Goal: Information Seeking & Learning: Learn about a topic

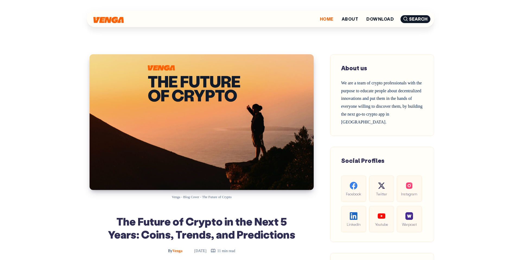
click at [331, 20] on link "Home" at bounding box center [327, 19] width 14 height 4
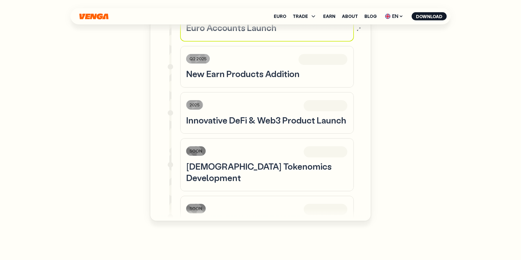
scroll to position [1740, 0]
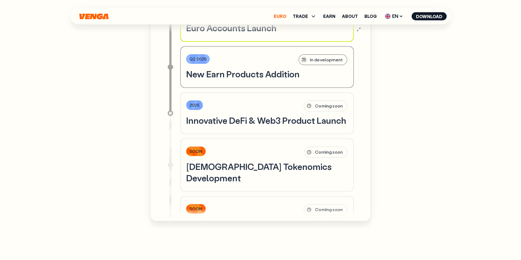
click at [286, 17] on link "Euro" at bounding box center [280, 16] width 12 height 4
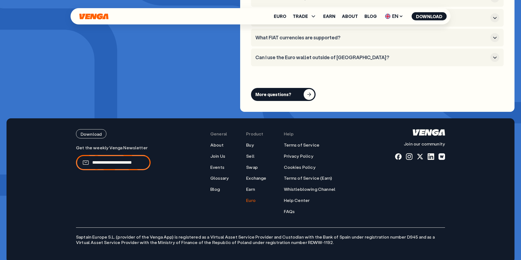
scroll to position [2176, 0]
click at [339, 54] on h3 "Can I use the Euro wallet outside of Europe?" at bounding box center [371, 57] width 233 height 6
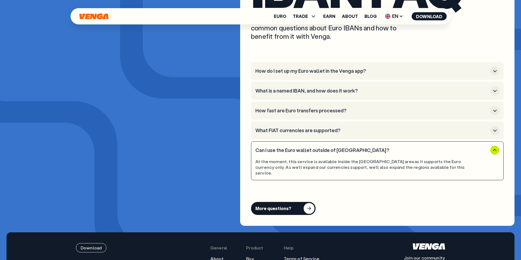
scroll to position [2083, 0]
click at [312, 128] on h3 "What FIAT currencies are supported?" at bounding box center [371, 131] width 233 height 6
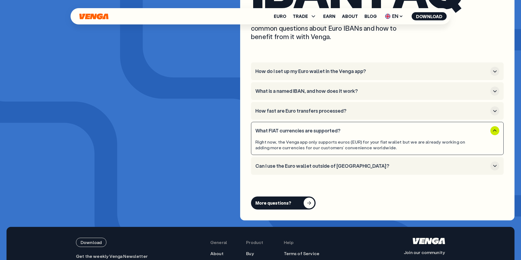
click at [315, 107] on button "How fast are Euro transfers processed?" at bounding box center [377, 110] width 244 height 9
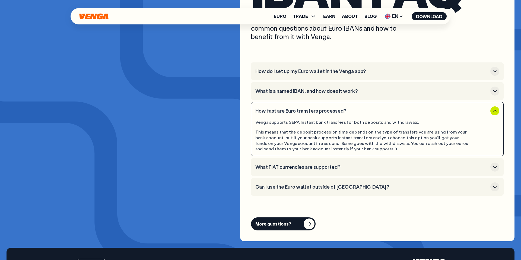
click at [306, 88] on h3 "What is a named IBAN, and how does it work?" at bounding box center [371, 91] width 233 height 6
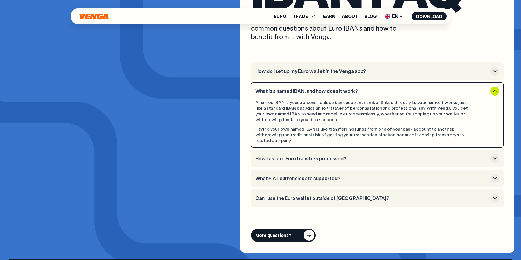
click at [305, 69] on li "How do I set up my Euro wallet in the Venga app?" at bounding box center [377, 71] width 253 height 18
click at [308, 68] on h3 "How do I set up my Euro wallet in the Venga app?" at bounding box center [371, 71] width 233 height 6
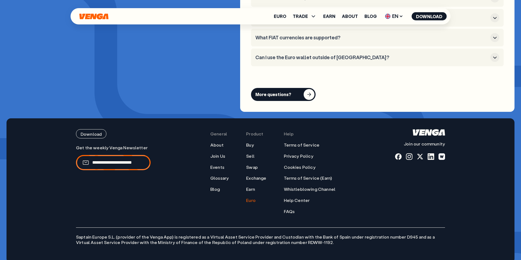
scroll to position [2213, 0]
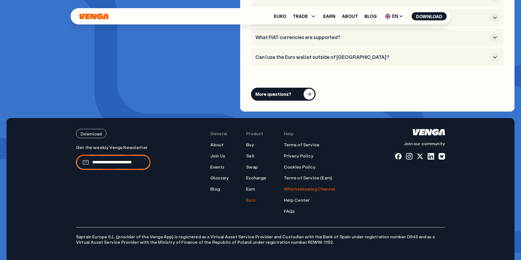
click at [296, 186] on link "Whistleblowing Channel" at bounding box center [310, 189] width 52 height 6
